Goal: Task Accomplishment & Management: Manage account settings

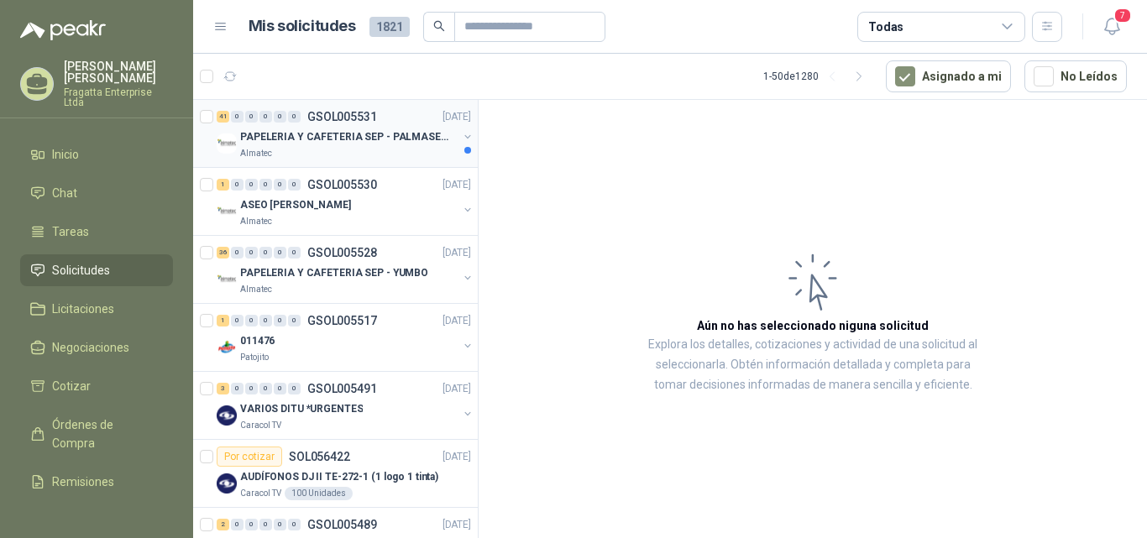
click at [336, 144] on p "PAPELERIA Y CAFETERIA SEP - PALMASECA" at bounding box center [344, 137] width 209 height 16
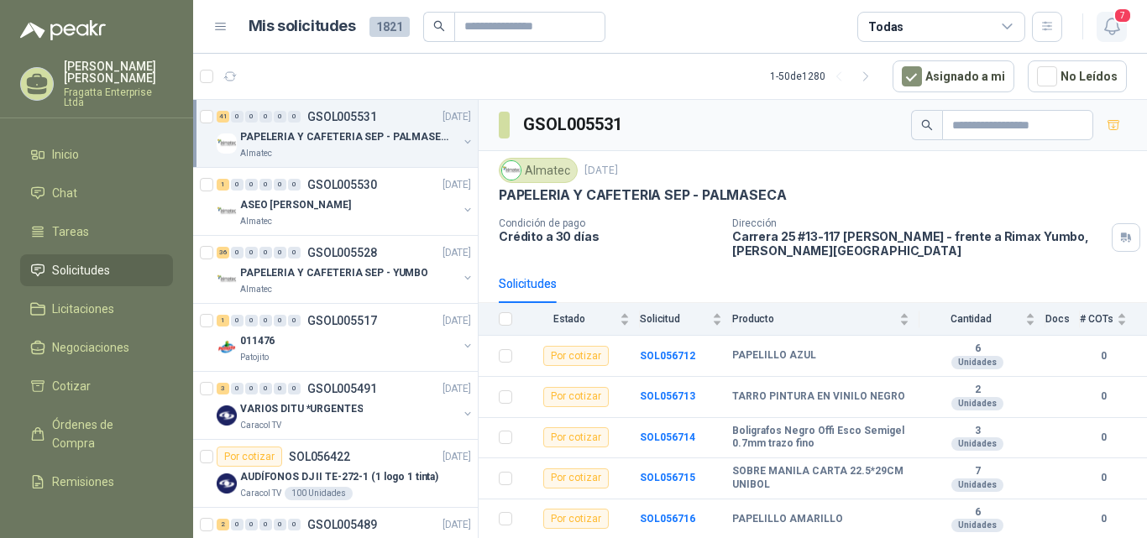
click at [1121, 31] on icon "button" at bounding box center [1112, 26] width 21 height 21
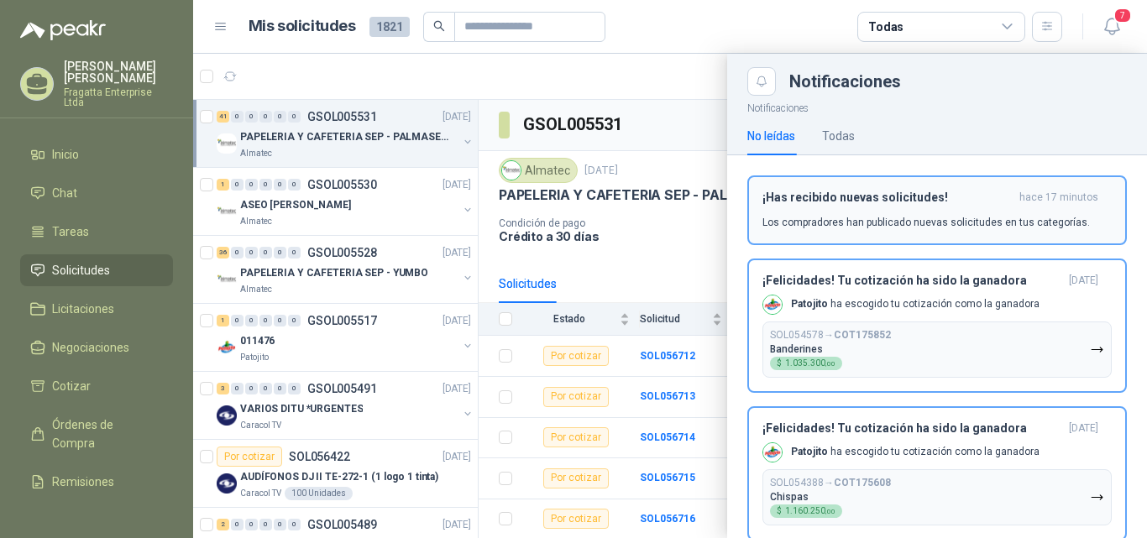
click at [877, 196] on h3 "¡Has recibido nuevas solicitudes!" at bounding box center [888, 198] width 250 height 14
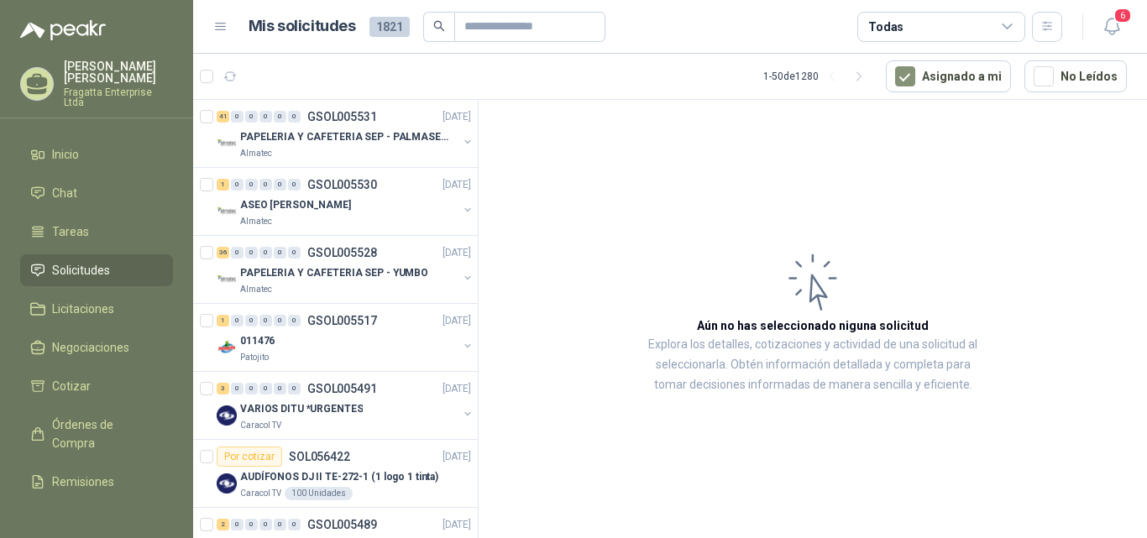
click at [1008, 29] on icon at bounding box center [1007, 26] width 9 height 4
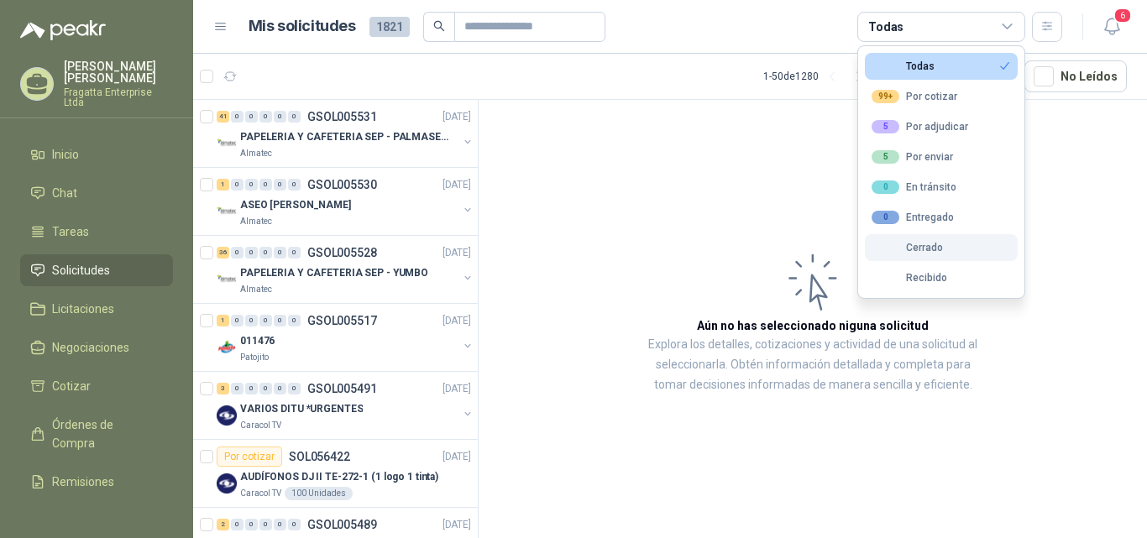
click at [913, 247] on div "Cerrado" at bounding box center [907, 248] width 71 height 12
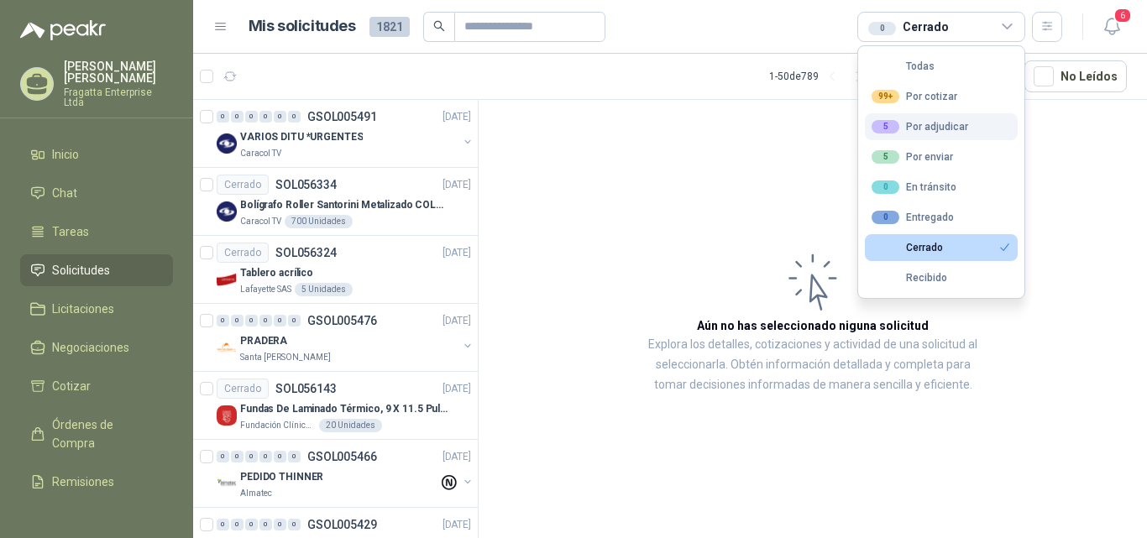
click at [931, 126] on div "5 Por adjudicar" at bounding box center [920, 126] width 97 height 13
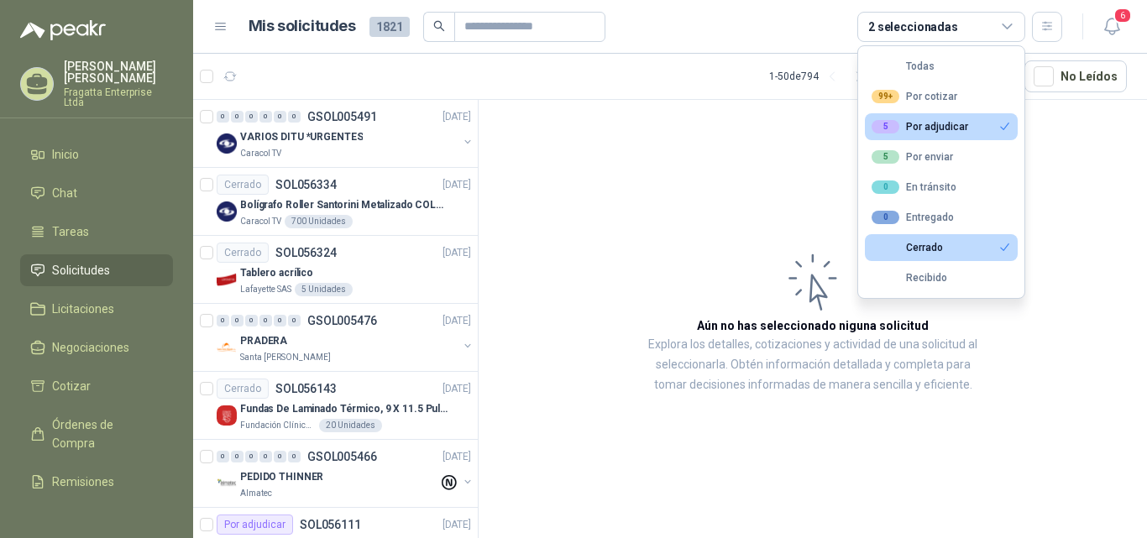
click at [927, 242] on button "Cerrado" at bounding box center [941, 247] width 153 height 27
